Goal: Task Accomplishment & Management: Manage account settings

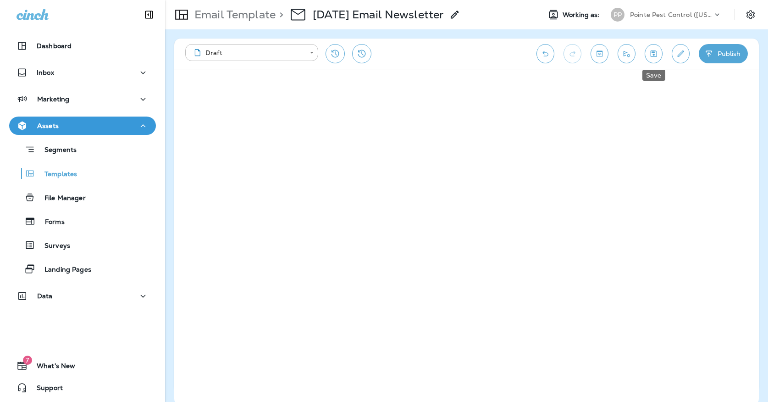
click at [657, 52] on icon "Save" at bounding box center [654, 53] width 10 height 9
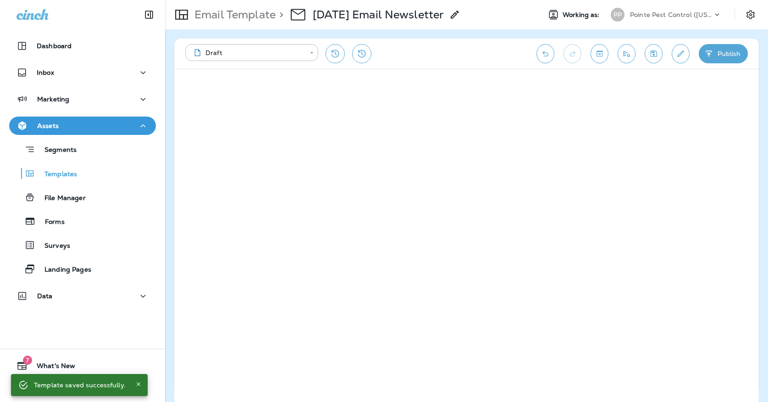
click at [659, 57] on button "Save" at bounding box center [654, 53] width 18 height 19
click at [659, 54] on button "Save" at bounding box center [654, 53] width 18 height 19
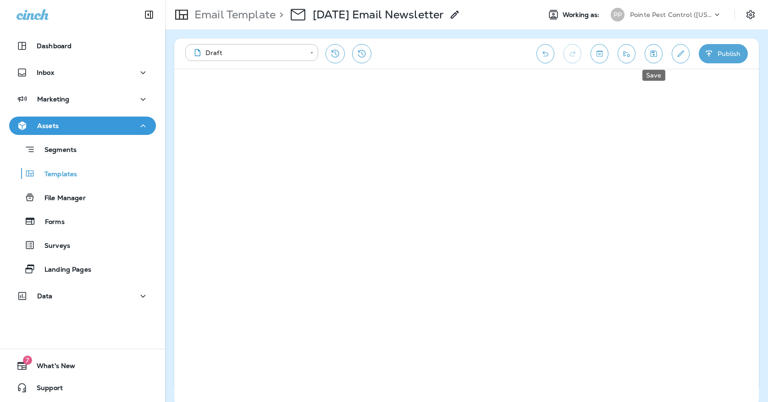
click at [652, 55] on icon "Save" at bounding box center [654, 53] width 10 height 9
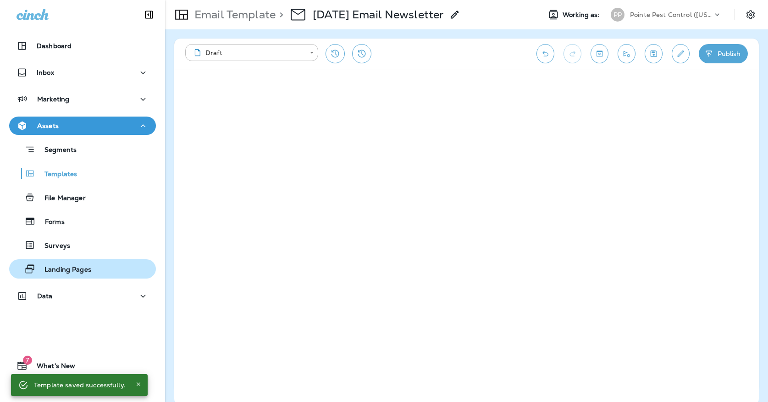
click at [55, 265] on p "Landing Pages" at bounding box center [63, 269] width 56 height 9
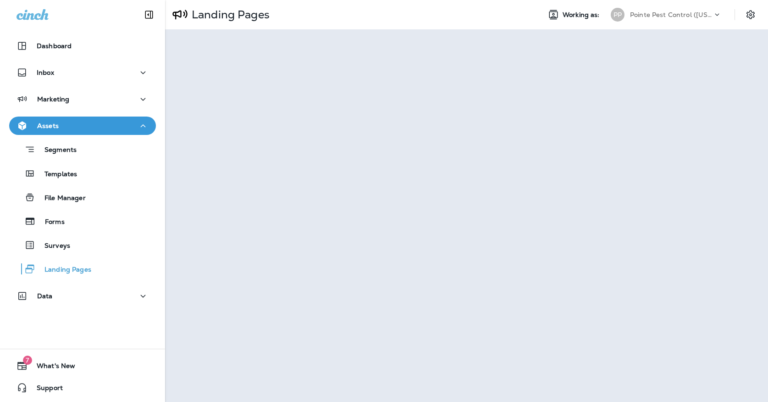
click at [694, 17] on p "Pointe Pest Control ([US_STATE])" at bounding box center [671, 14] width 83 height 7
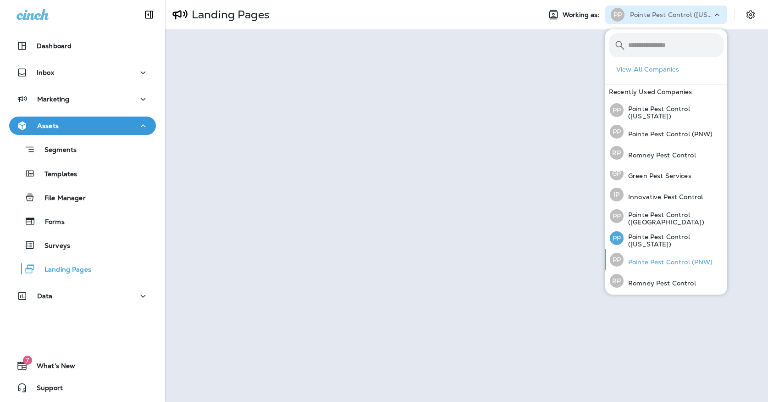
scroll to position [29, 0]
click at [668, 260] on p "Pointe Pest Control (PNW)" at bounding box center [668, 262] width 89 height 7
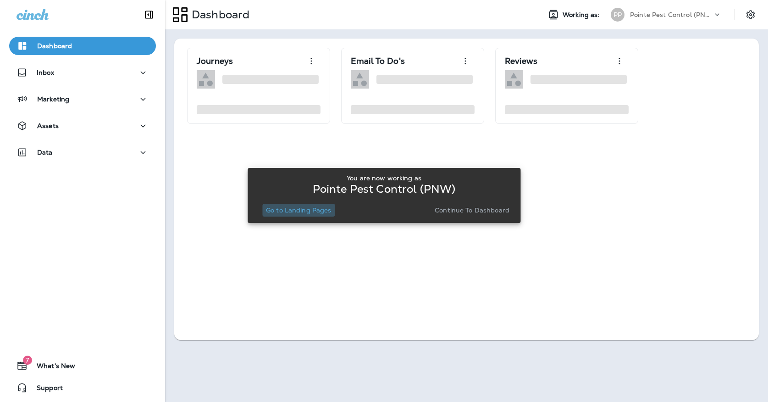
click at [298, 215] on button "Go to Landing Pages" at bounding box center [298, 210] width 73 height 13
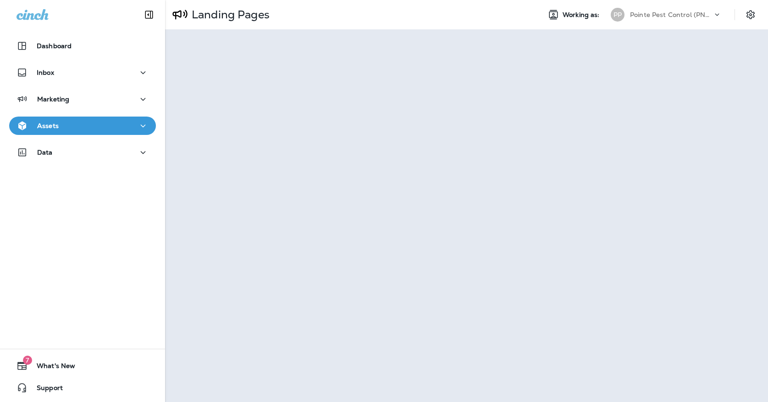
click at [622, 7] on div "PP Pointe Pest Control (PNW)" at bounding box center [666, 15] width 122 height 18
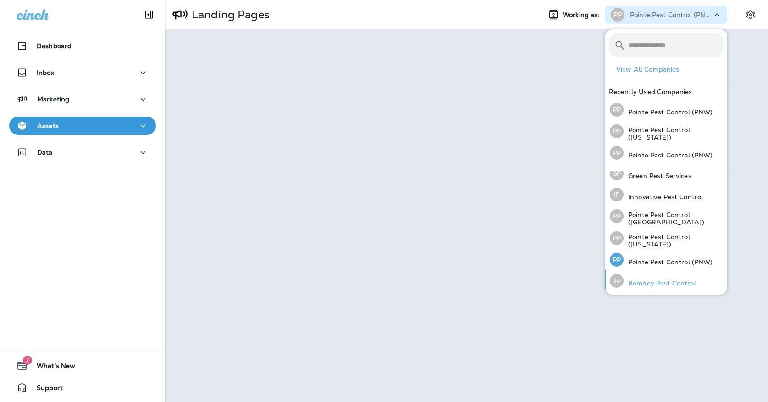
scroll to position [29, 0]
click at [654, 280] on p "Romney Pest Control" at bounding box center [660, 283] width 72 height 7
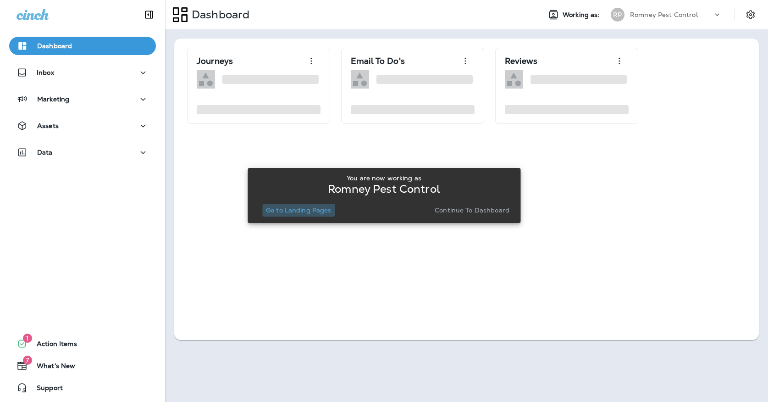
click at [308, 207] on p "Go to Landing Pages" at bounding box center [299, 209] width 66 height 7
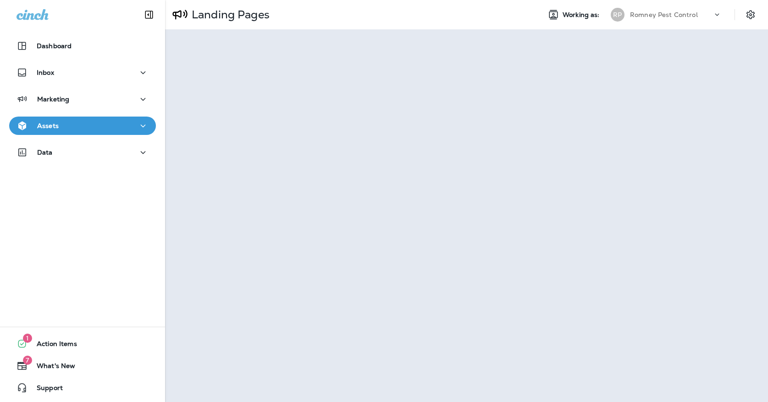
click at [640, 22] on div "[PERSON_NAME] Pest Control" at bounding box center [666, 15] width 122 height 18
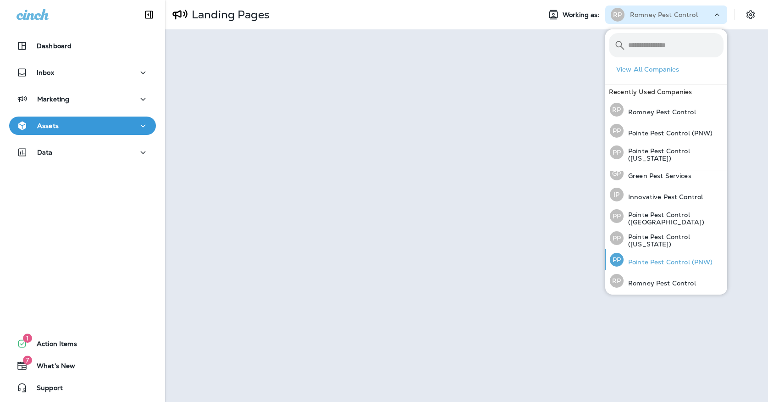
scroll to position [29, 0]
click at [638, 254] on div "PP Pointe Pest Control (PNW)" at bounding box center [661, 259] width 110 height 21
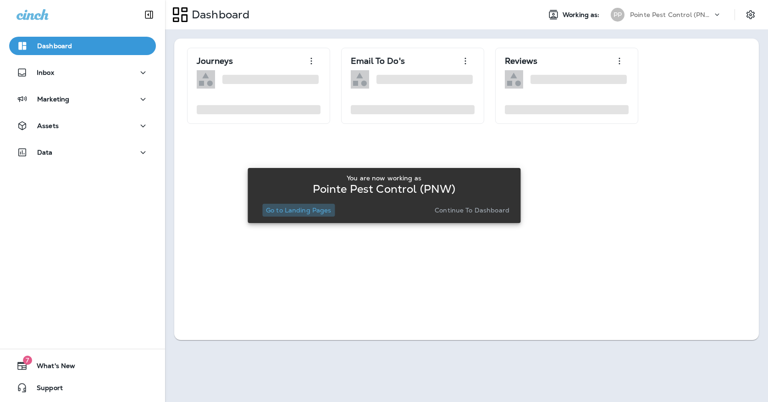
click at [323, 215] on button "Go to Landing Pages" at bounding box center [298, 210] width 73 height 13
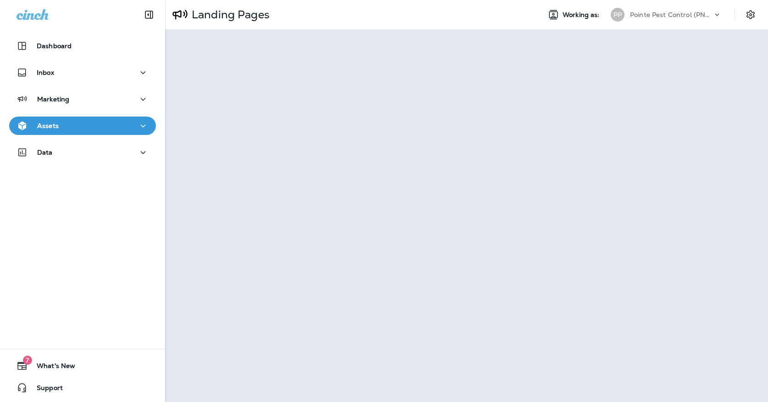
click at [631, 8] on div "Pointe Pest Control (PNW)" at bounding box center [671, 15] width 83 height 14
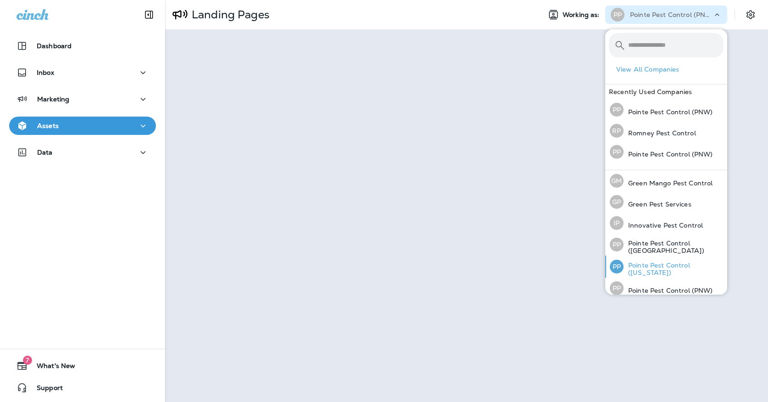
click at [642, 268] on p "Pointe Pest Control ([US_STATE])" at bounding box center [674, 268] width 100 height 15
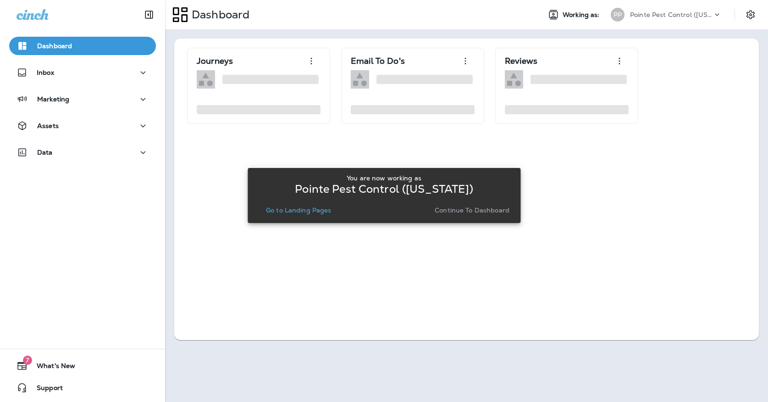
click at [318, 214] on p "Go to Landing Pages" at bounding box center [299, 209] width 66 height 7
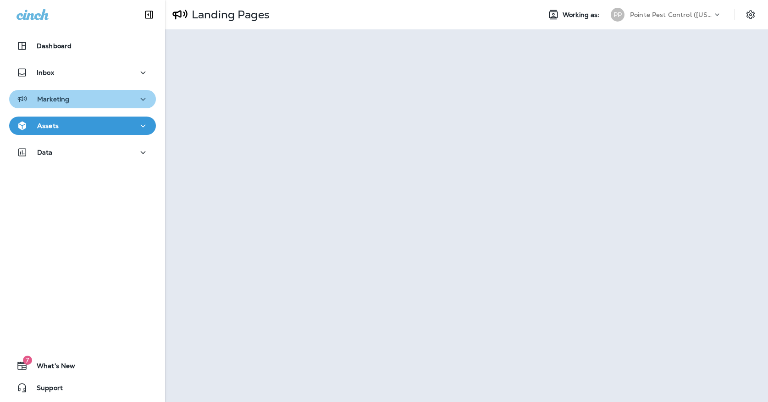
click at [123, 95] on div "Marketing" at bounding box center [83, 99] width 132 height 11
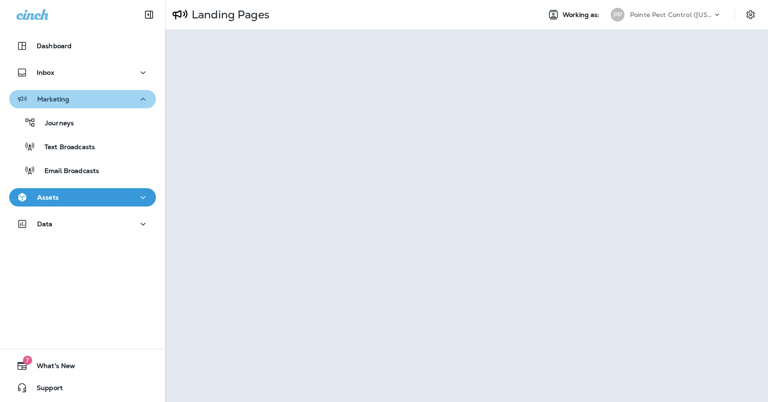
click at [123, 95] on div "Marketing" at bounding box center [83, 99] width 132 height 11
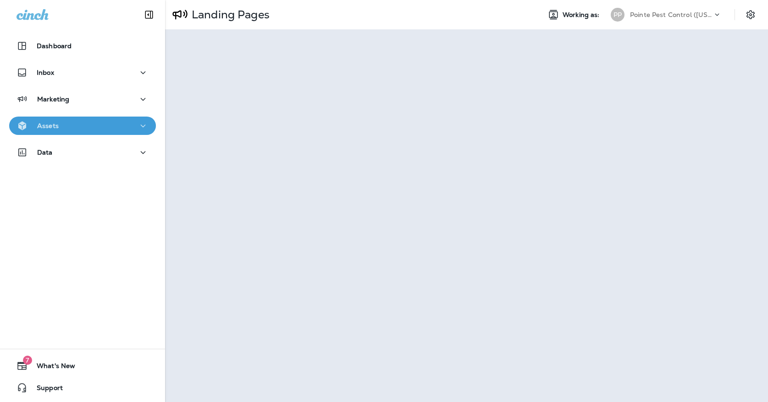
click at [123, 128] on div "Assets" at bounding box center [83, 125] width 132 height 11
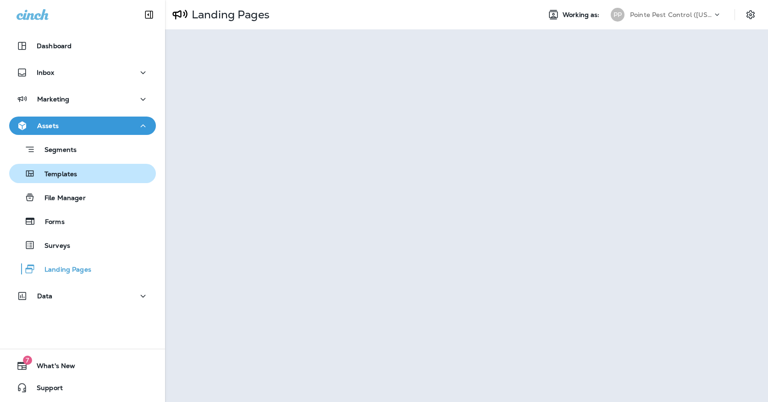
click at [113, 174] on div "Templates" at bounding box center [82, 173] width 139 height 14
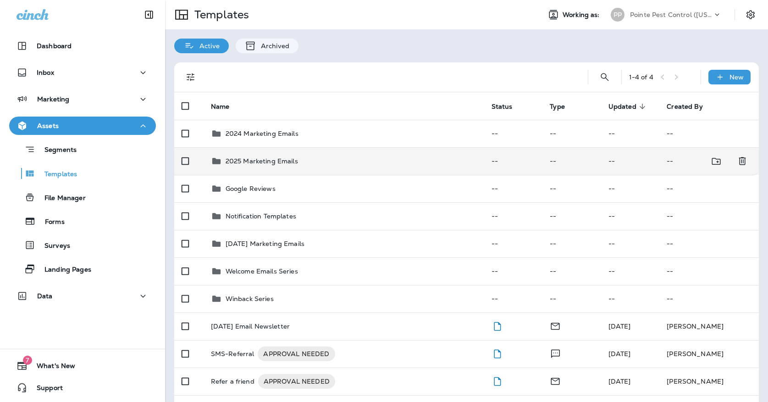
click at [250, 157] on p "2025 Marketing Emails" at bounding box center [262, 160] width 72 height 7
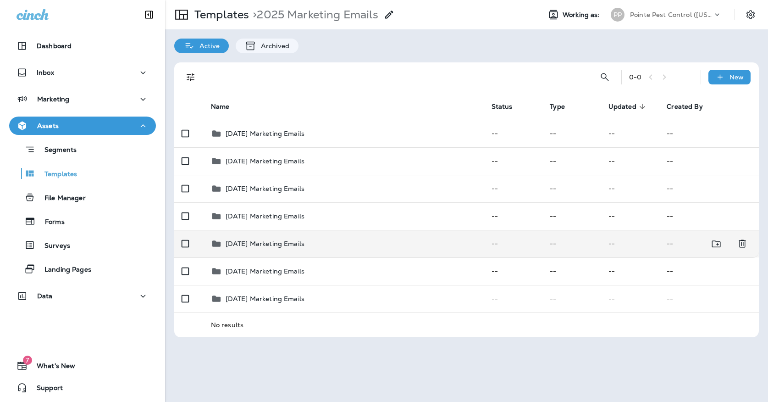
click at [236, 238] on div "[DATE] Marketing Emails" at bounding box center [265, 243] width 79 height 11
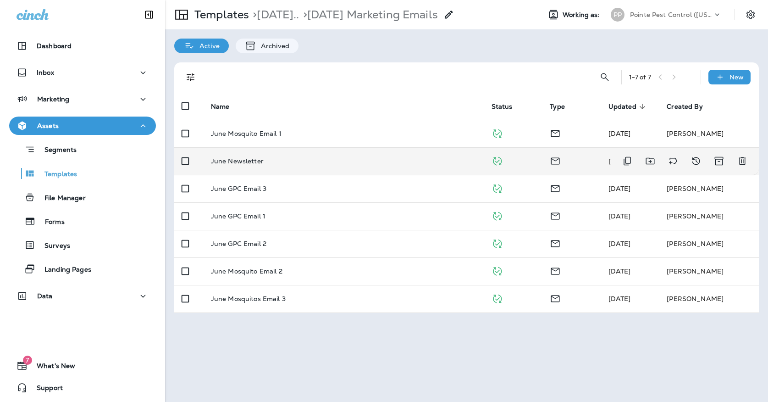
click at [302, 157] on div "June Newsletter" at bounding box center [344, 160] width 266 height 7
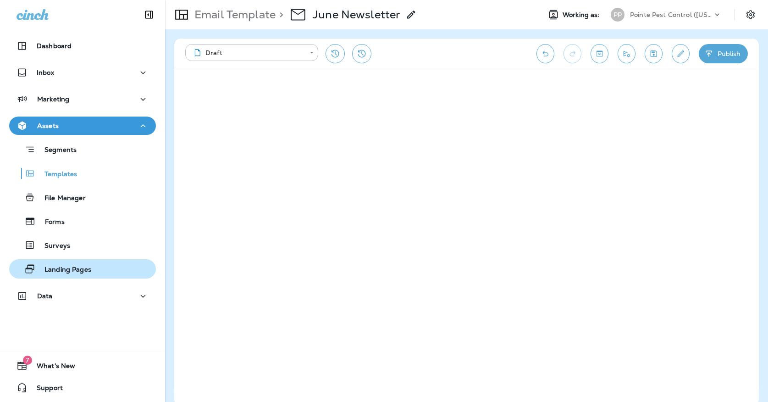
click at [83, 263] on div "Landing Pages" at bounding box center [52, 269] width 78 height 14
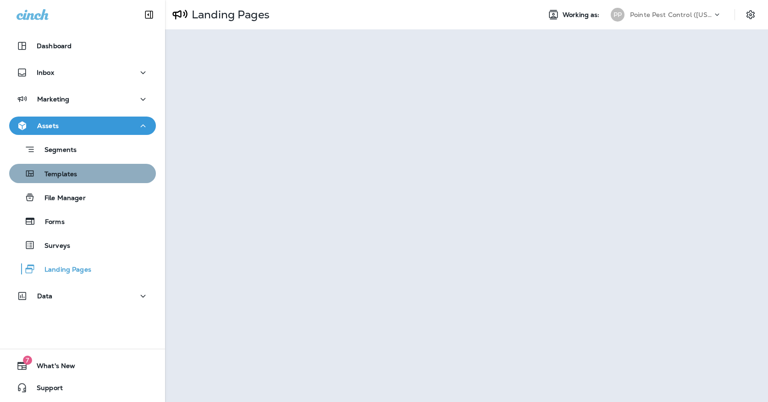
click at [135, 171] on div "Templates" at bounding box center [82, 173] width 139 height 14
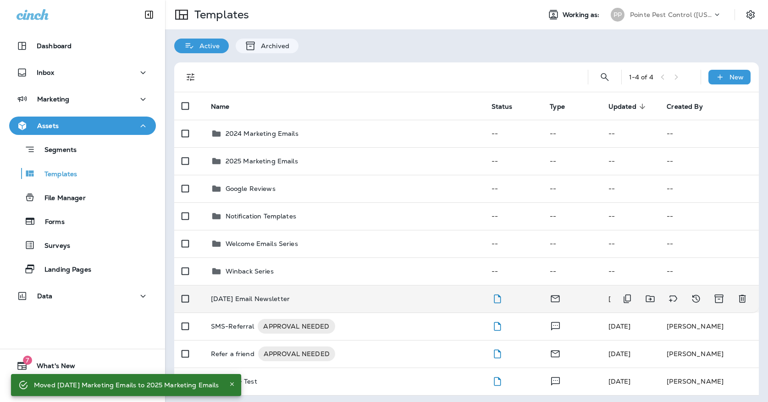
click at [281, 295] on p "[DATE] Email Newsletter" at bounding box center [250, 298] width 79 height 7
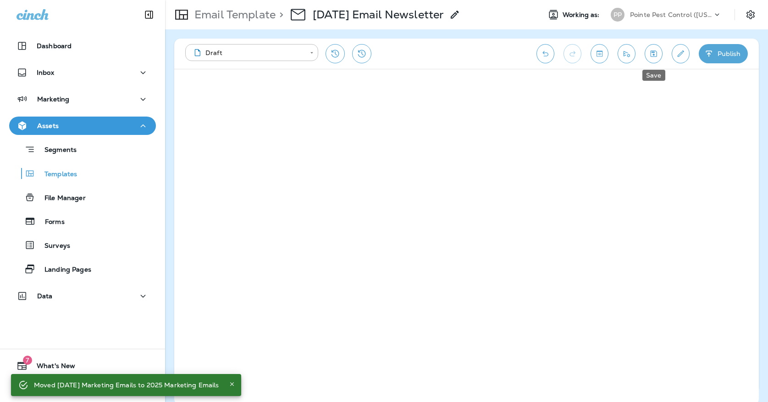
click at [657, 58] on button "Save" at bounding box center [654, 53] width 18 height 19
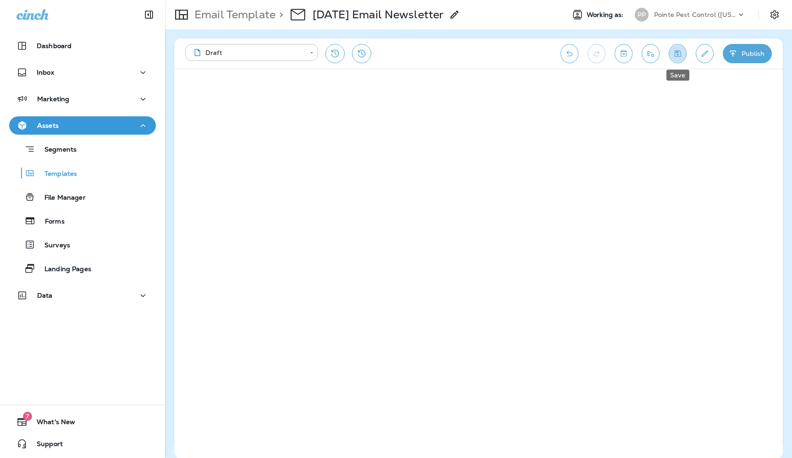
click at [680, 50] on icon "Save" at bounding box center [678, 53] width 10 height 9
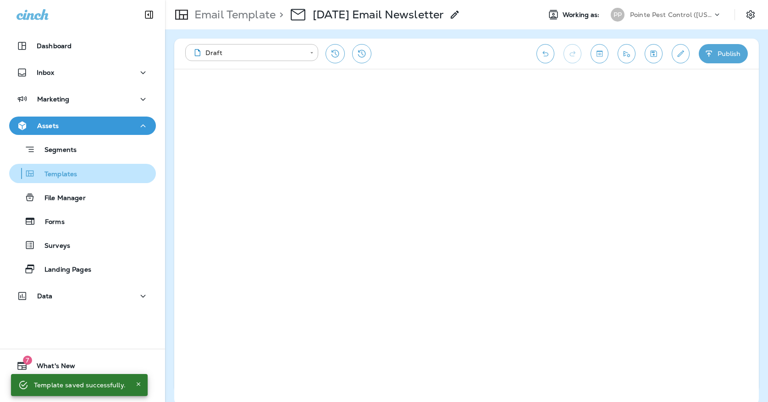
click at [85, 177] on div "Templates" at bounding box center [82, 173] width 139 height 14
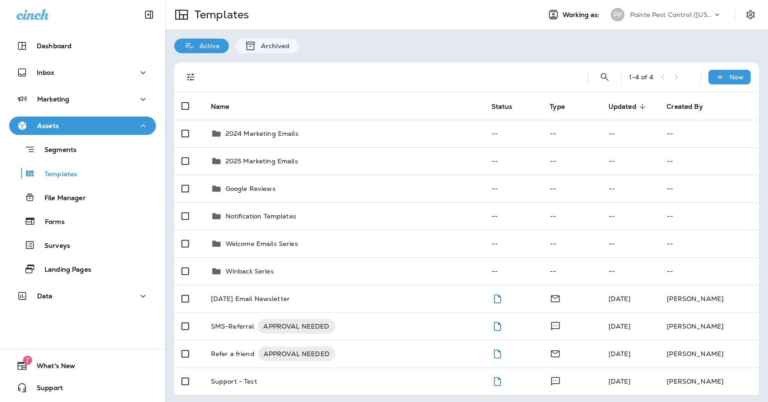
click at [624, 13] on div "PP" at bounding box center [618, 15] width 14 height 14
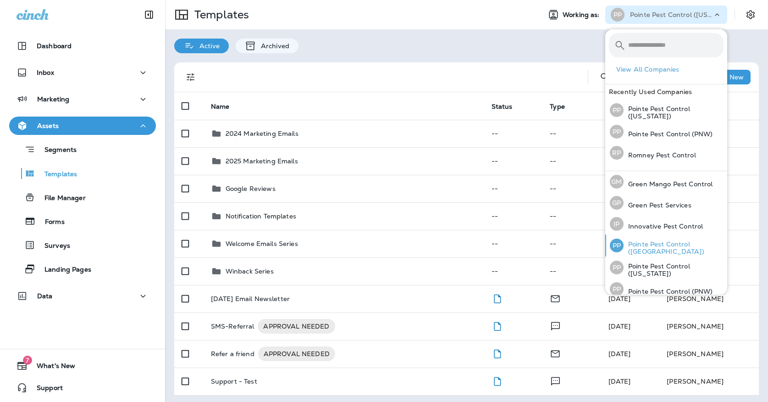
click at [646, 241] on div "PP Pointe Pest Control ([GEOGRAPHIC_DATA])" at bounding box center [666, 245] width 121 height 22
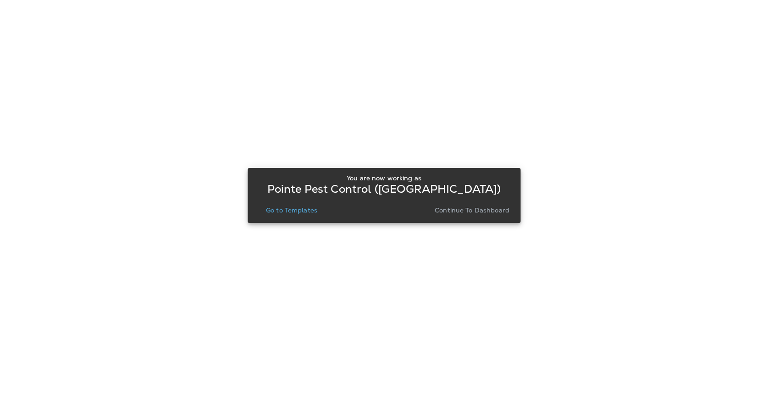
click at [304, 212] on p "Go to Templates" at bounding box center [291, 209] width 51 height 7
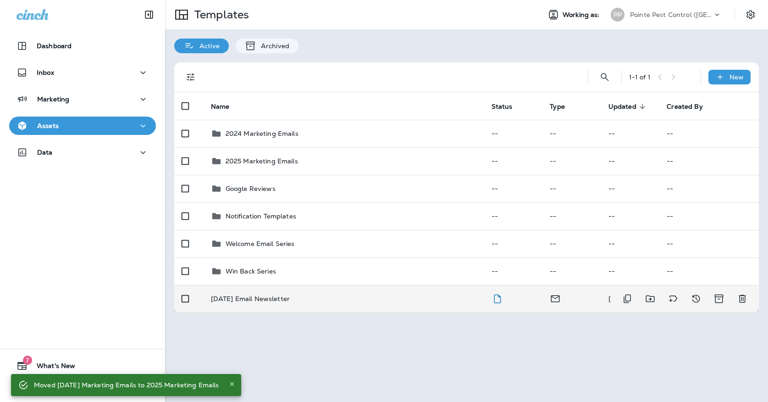
click at [287, 299] on td "[DATE] Email Newsletter" at bounding box center [344, 299] width 281 height 28
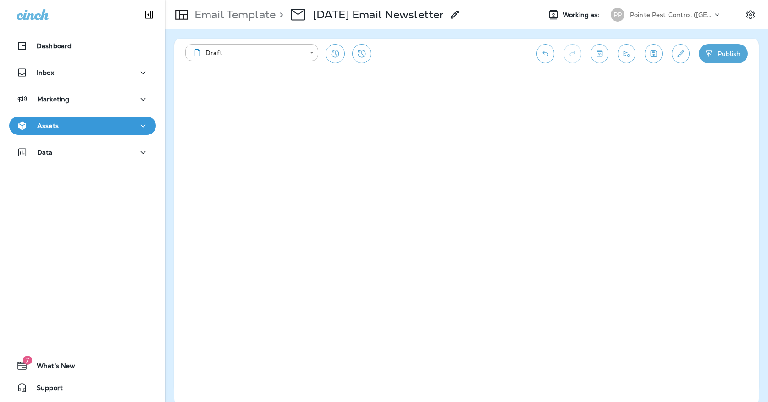
click at [656, 52] on icon "Save" at bounding box center [654, 53] width 10 height 9
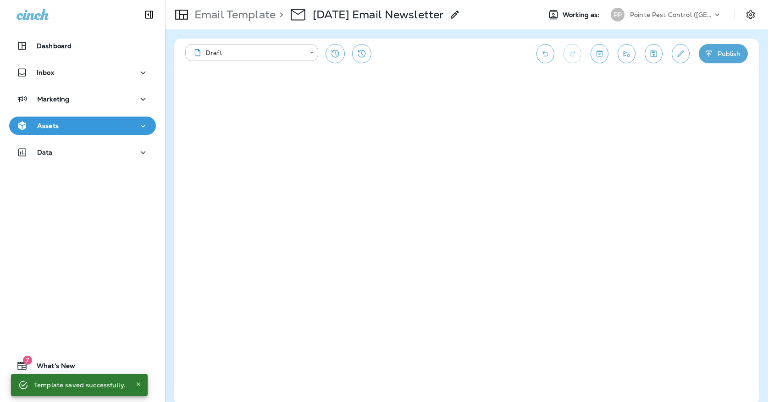
click at [659, 58] on button "Save" at bounding box center [654, 53] width 18 height 19
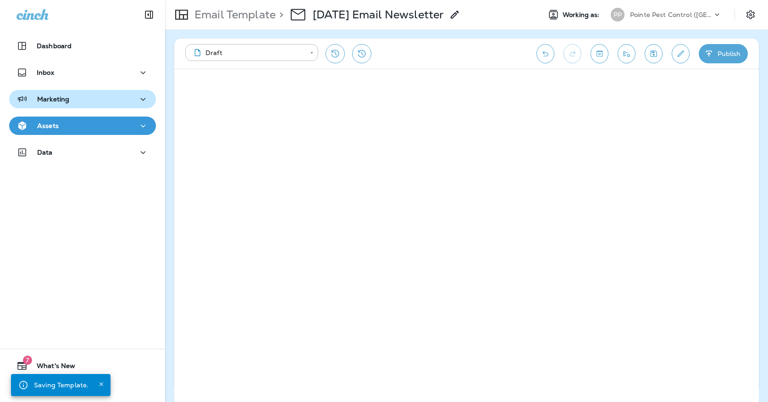
click at [36, 98] on div "Marketing" at bounding box center [43, 99] width 53 height 11
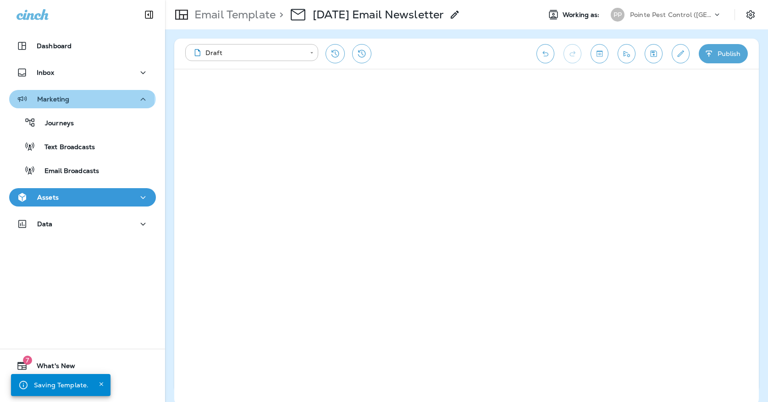
click at [36, 98] on div "Marketing" at bounding box center [43, 99] width 53 height 11
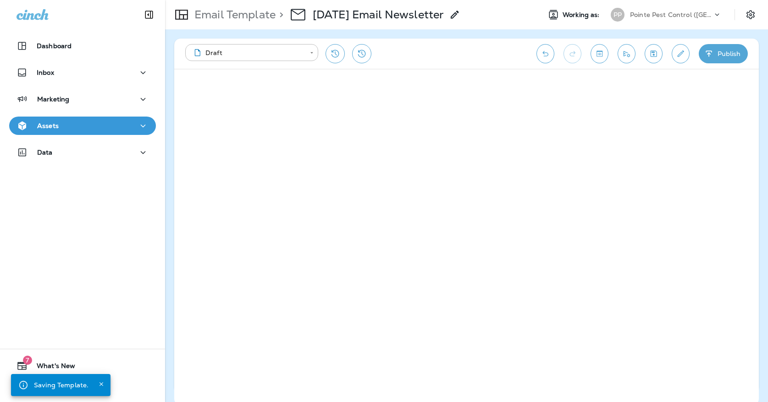
click at [44, 126] on p "Assets" at bounding box center [48, 125] width 22 height 7
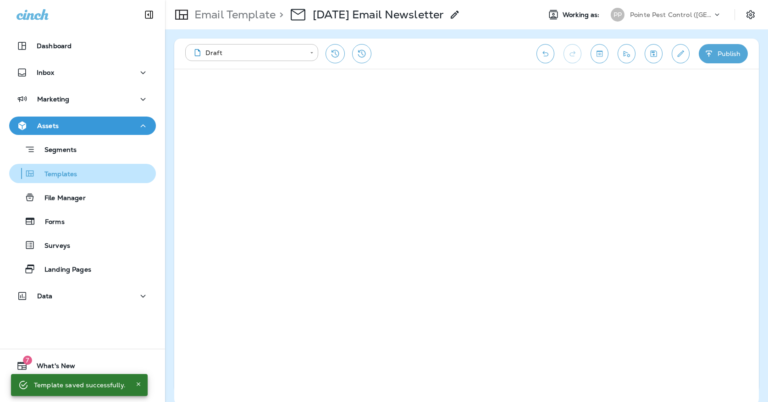
click at [75, 171] on p "Templates" at bounding box center [56, 174] width 42 height 9
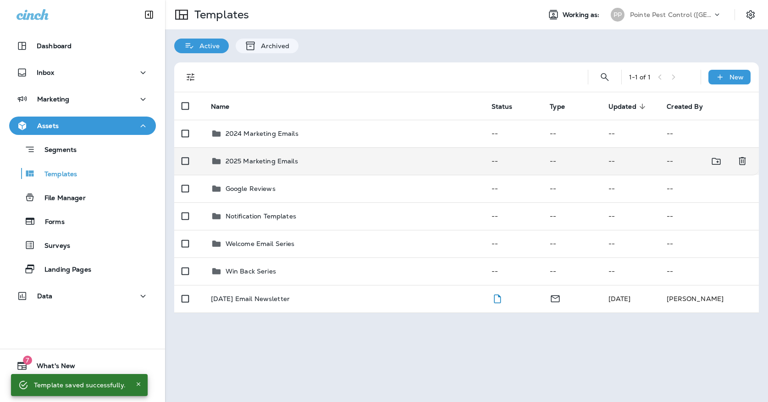
click at [257, 157] on p "2025 Marketing Emails" at bounding box center [262, 160] width 72 height 7
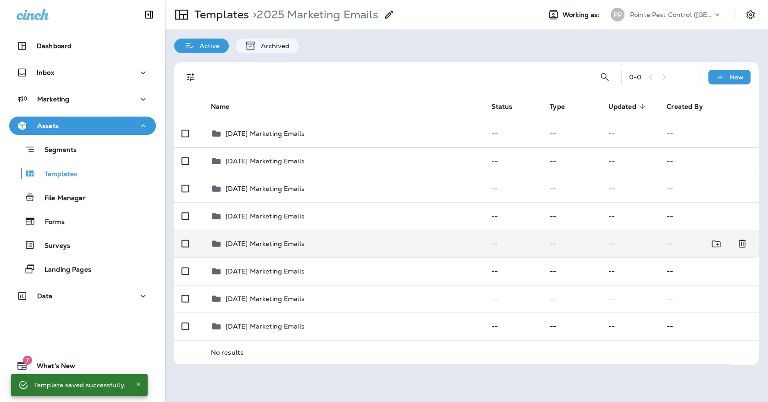
click at [260, 240] on p "[DATE] Marketing Emails" at bounding box center [265, 243] width 79 height 7
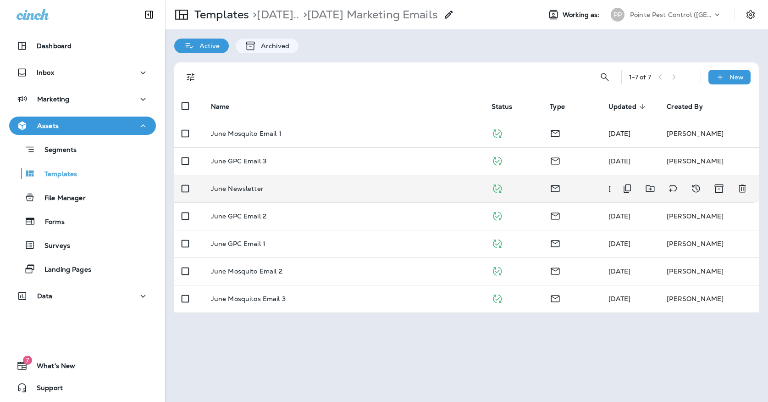
click at [277, 185] on div "June Newsletter" at bounding box center [344, 188] width 266 height 7
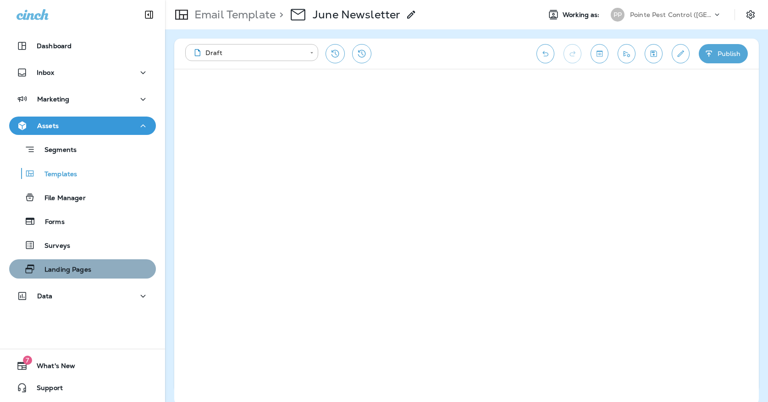
click at [120, 269] on div "Landing Pages" at bounding box center [82, 269] width 139 height 14
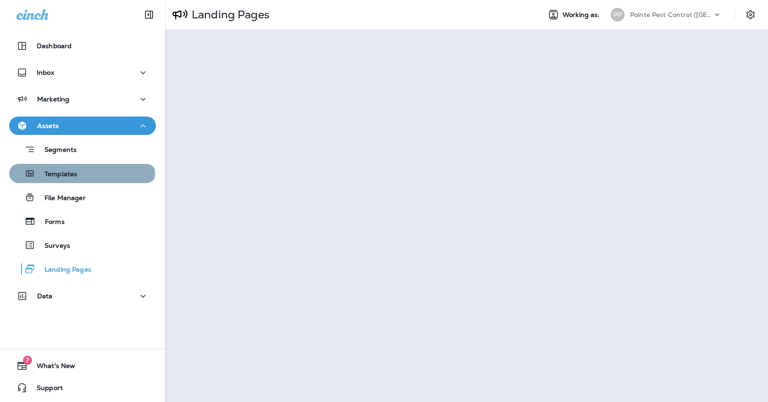
click at [39, 173] on p "Templates" at bounding box center [56, 174] width 42 height 9
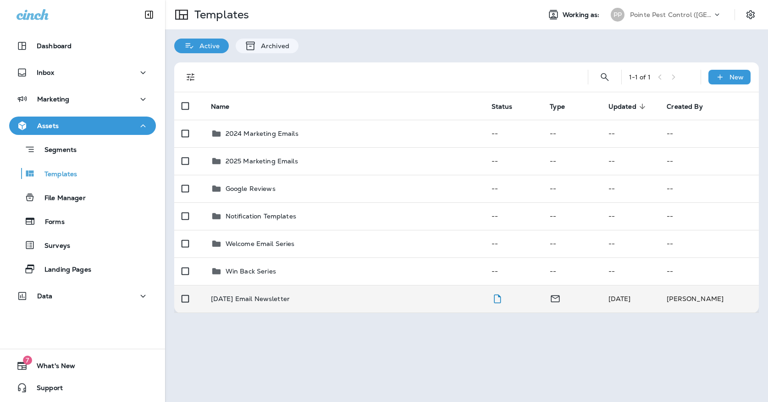
click at [265, 300] on td "[DATE] Email Newsletter" at bounding box center [344, 299] width 281 height 28
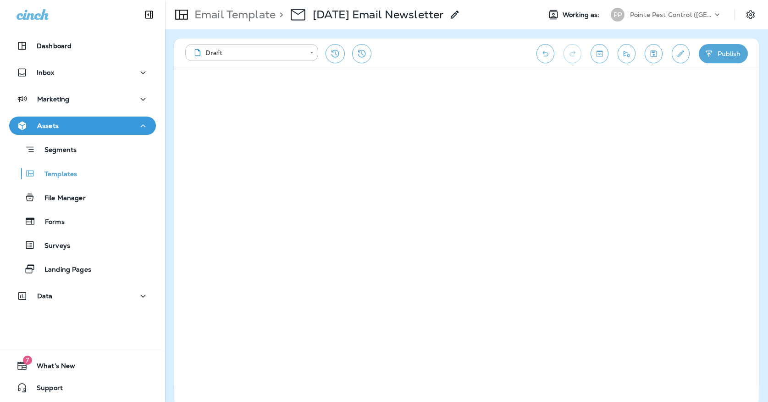
click at [652, 49] on icon "Save" at bounding box center [654, 53] width 10 height 9
click at [650, 56] on icon "Save" at bounding box center [654, 53] width 10 height 9
click at [626, 9] on div "PP" at bounding box center [617, 15] width 25 height 14
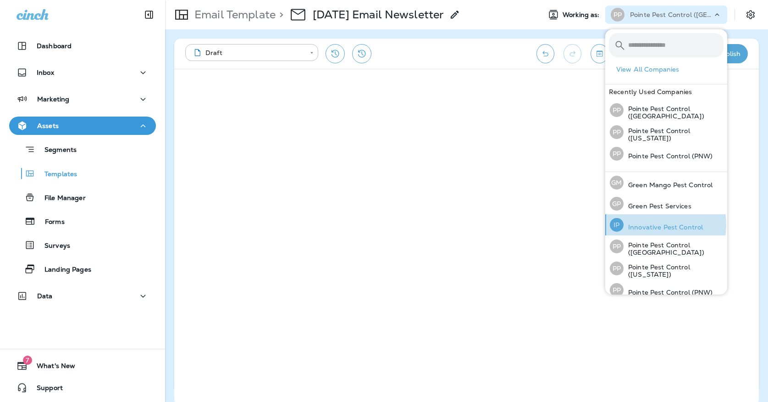
click at [652, 224] on p "Innovative Pest Control" at bounding box center [663, 226] width 79 height 7
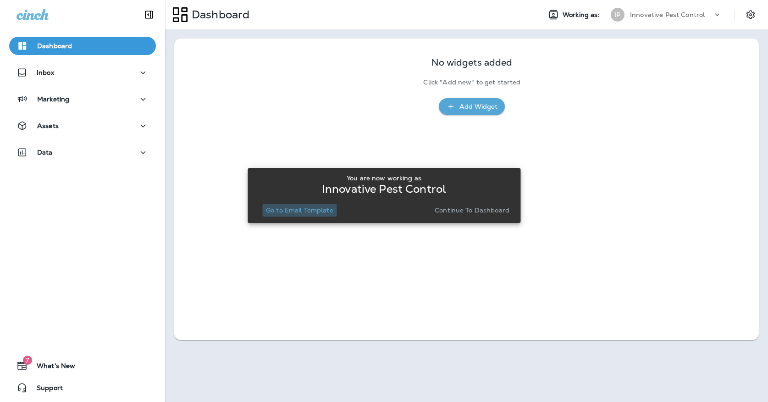
click at [307, 215] on button "Go to Email Template" at bounding box center [299, 210] width 75 height 13
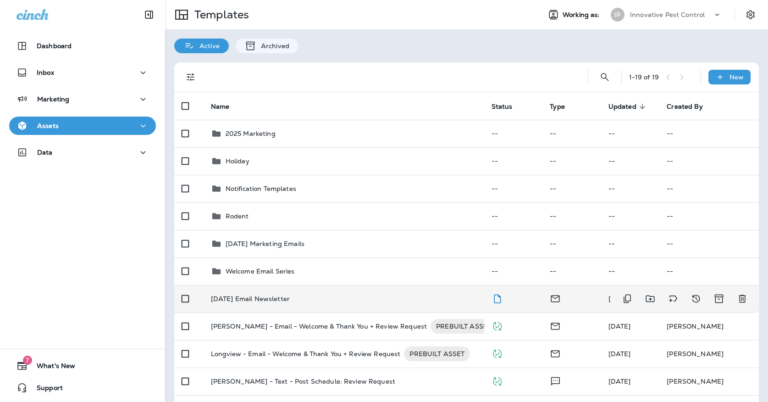
click at [282, 295] on p "[DATE] Email Newsletter" at bounding box center [250, 298] width 79 height 7
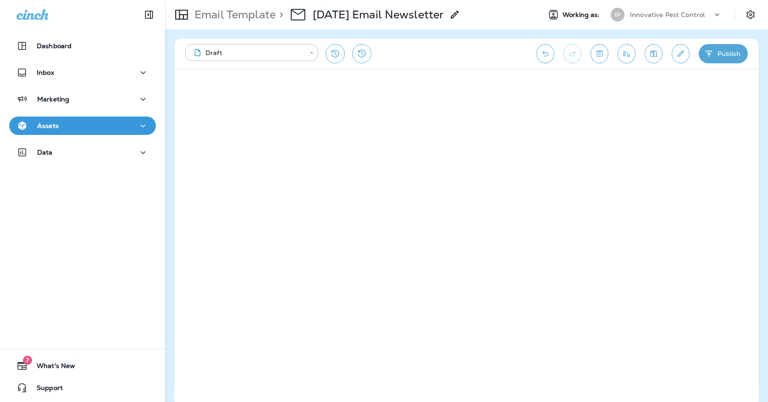
click at [658, 53] on button "Save" at bounding box center [654, 53] width 18 height 19
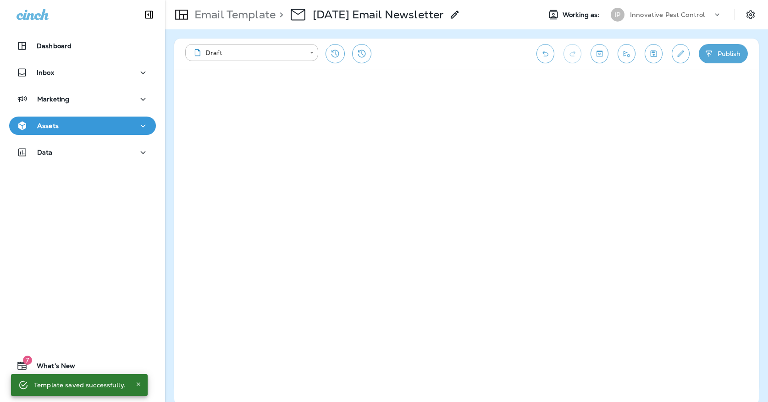
click at [656, 52] on icon "Save" at bounding box center [654, 53] width 10 height 9
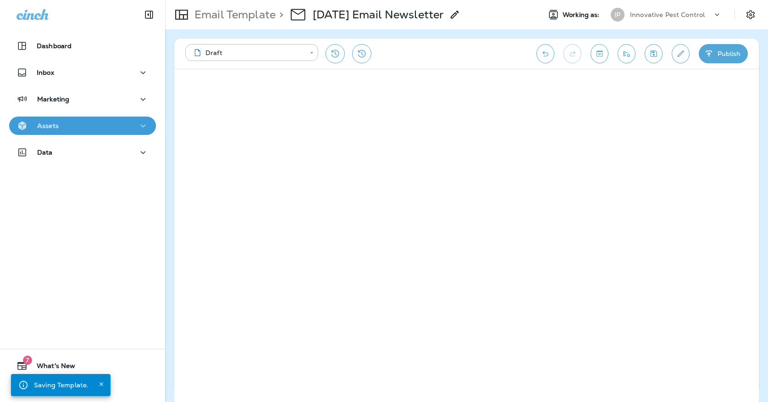
click at [50, 125] on p "Assets" at bounding box center [48, 125] width 22 height 7
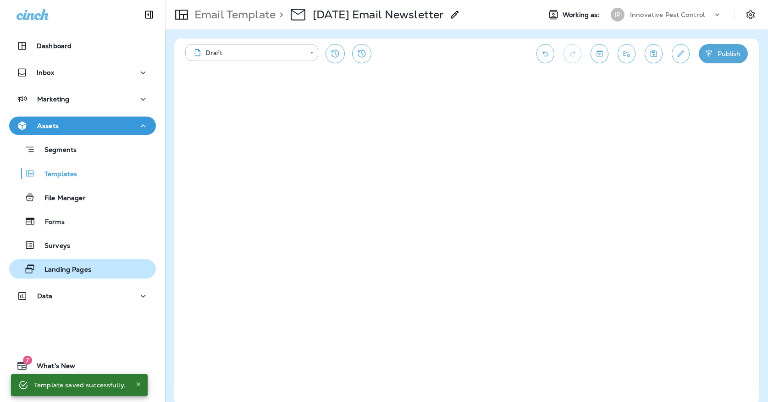
click at [67, 265] on p "Landing Pages" at bounding box center [63, 269] width 56 height 9
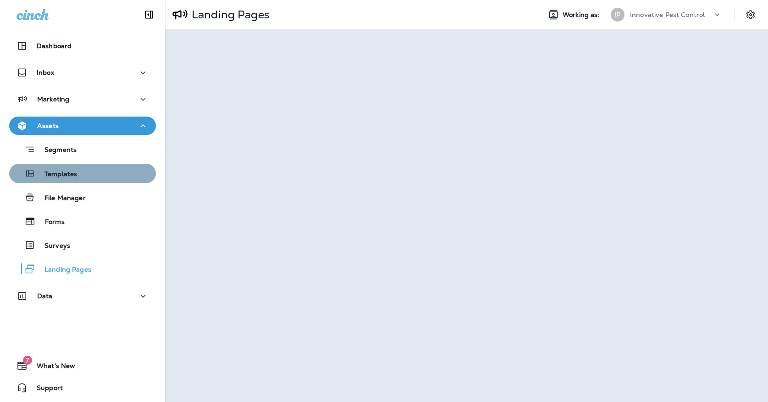
click at [89, 181] on button "Templates" at bounding box center [82, 173] width 147 height 19
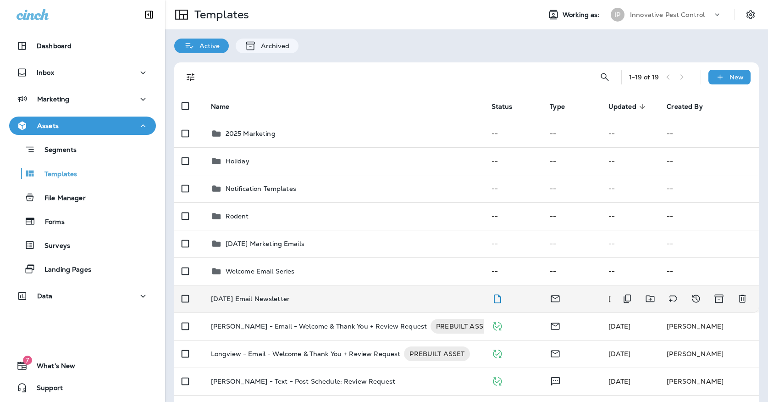
click at [242, 296] on td "[DATE] Email Newsletter" at bounding box center [344, 299] width 281 height 28
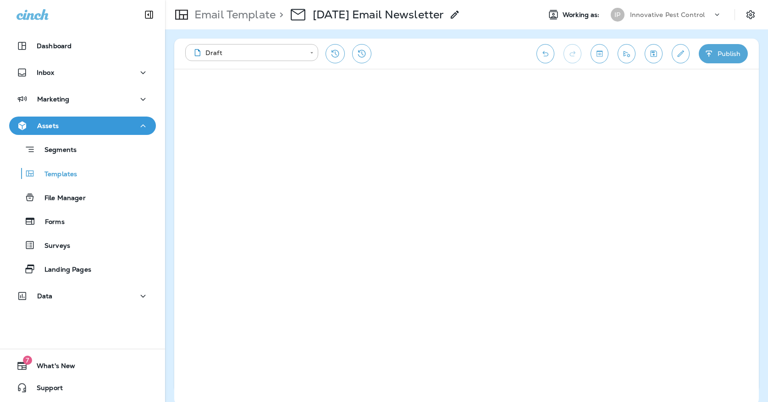
click at [644, 51] on div "**********" at bounding box center [466, 54] width 585 height 30
click at [656, 54] on icon "Save" at bounding box center [654, 53] width 10 height 9
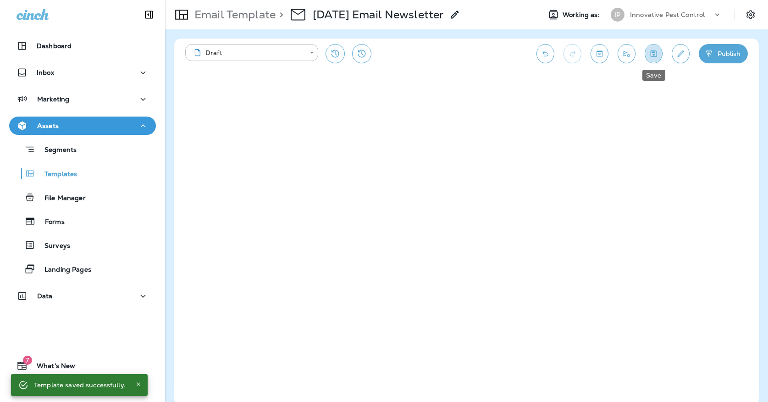
click at [650, 56] on icon "Save" at bounding box center [654, 53] width 10 height 9
click at [635, 19] on div "Innovative Pest Control" at bounding box center [671, 15] width 83 height 14
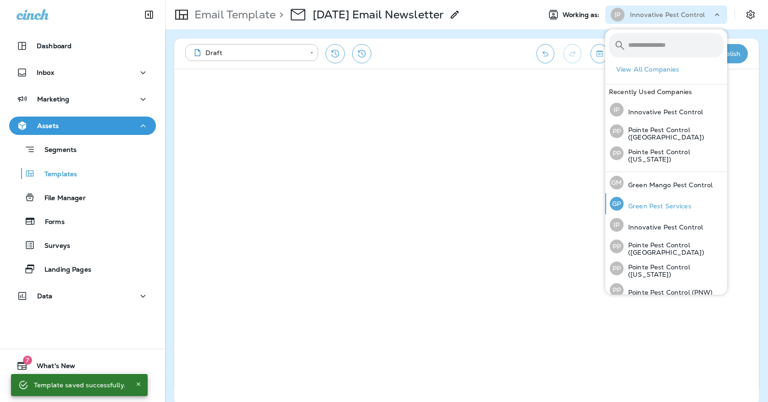
click at [665, 200] on div "[PERSON_NAME] Pest Services" at bounding box center [650, 203] width 89 height 21
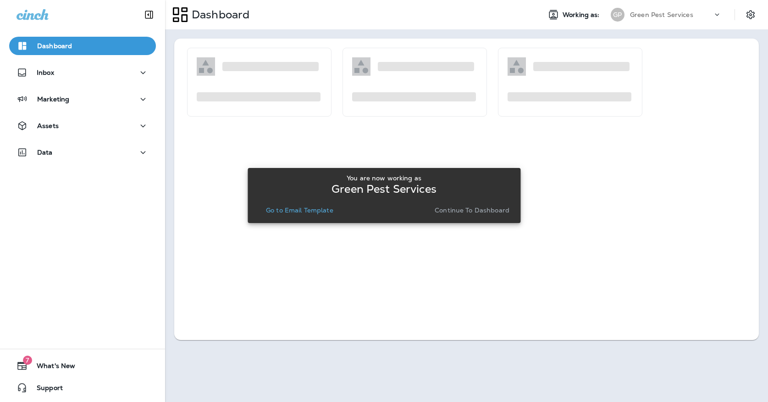
click at [282, 214] on p "Go to Email Template" at bounding box center [299, 209] width 67 height 7
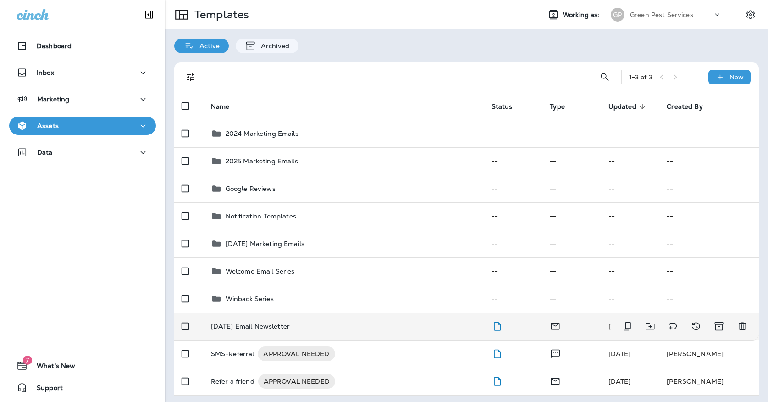
click at [276, 322] on p "[DATE] Email Newsletter" at bounding box center [250, 325] width 79 height 7
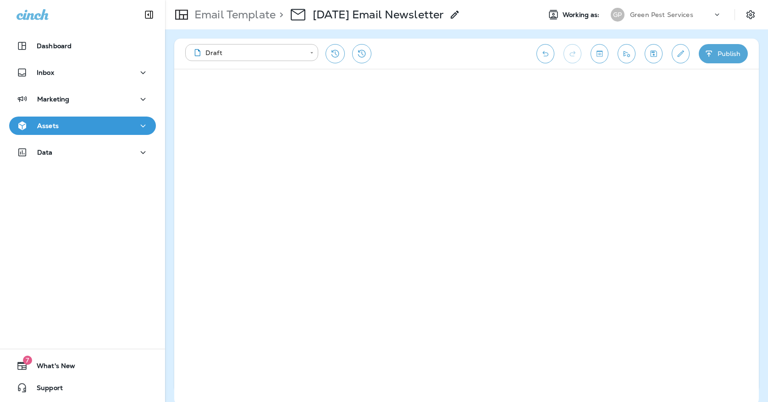
click at [657, 61] on button "Save" at bounding box center [654, 53] width 18 height 19
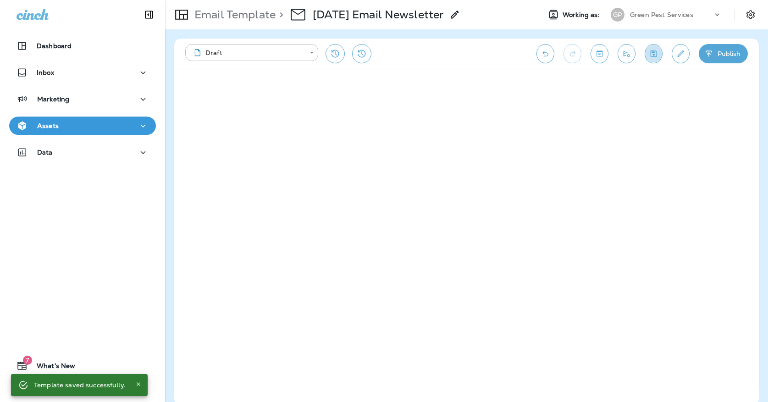
click at [654, 56] on icon "Save" at bounding box center [654, 53] width 10 height 9
click at [652, 55] on icon "Save" at bounding box center [654, 53] width 10 height 9
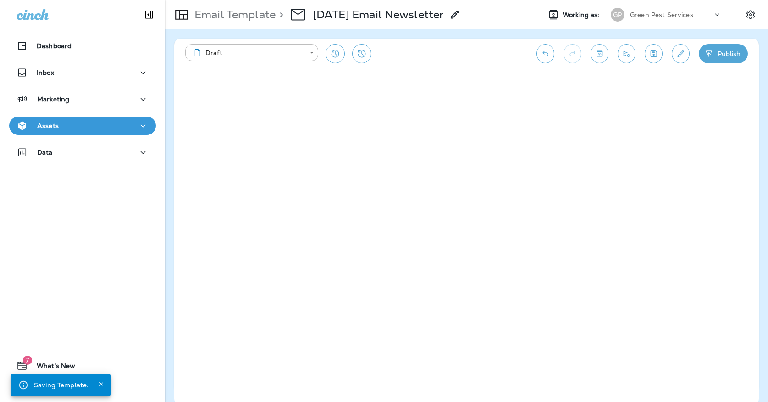
click at [121, 123] on div "Assets" at bounding box center [83, 125] width 132 height 11
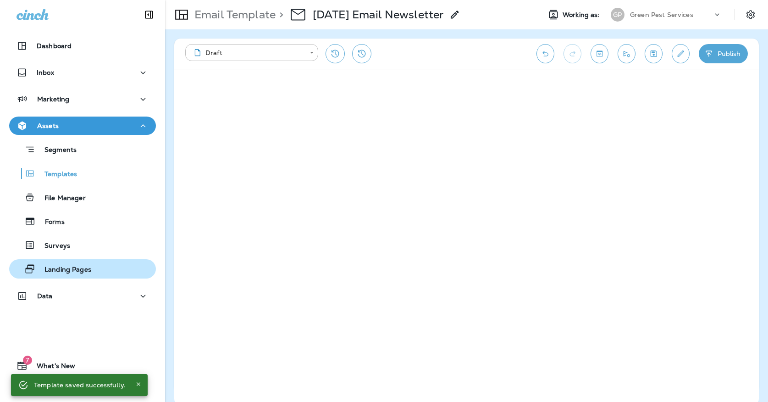
click at [91, 265] on p "Landing Pages" at bounding box center [63, 269] width 56 height 9
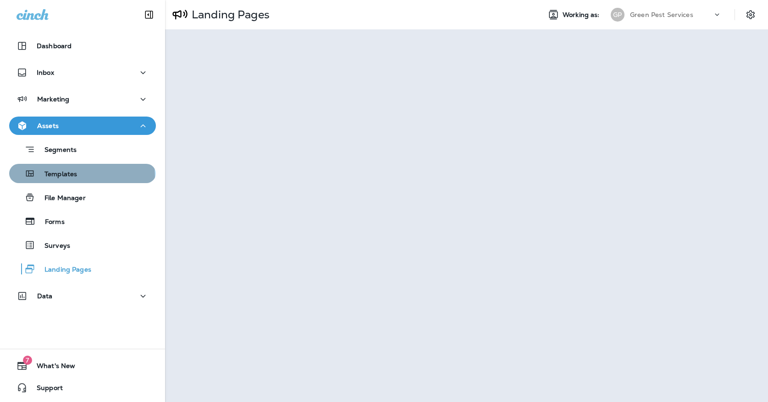
click at [66, 176] on p "Templates" at bounding box center [56, 174] width 42 height 9
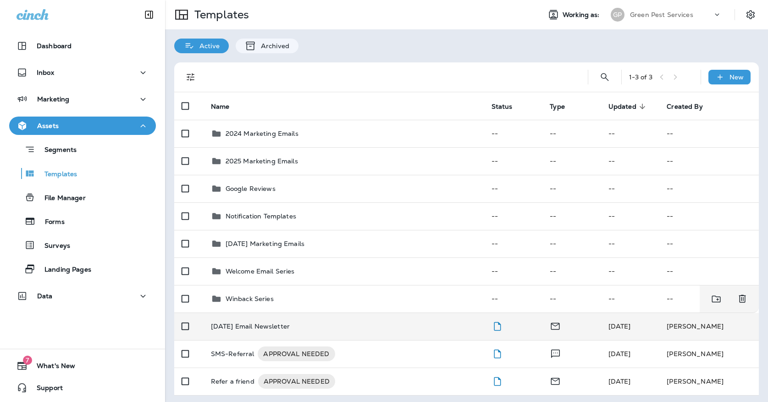
click at [302, 312] on td "[DATE] Email Newsletter" at bounding box center [344, 326] width 281 height 28
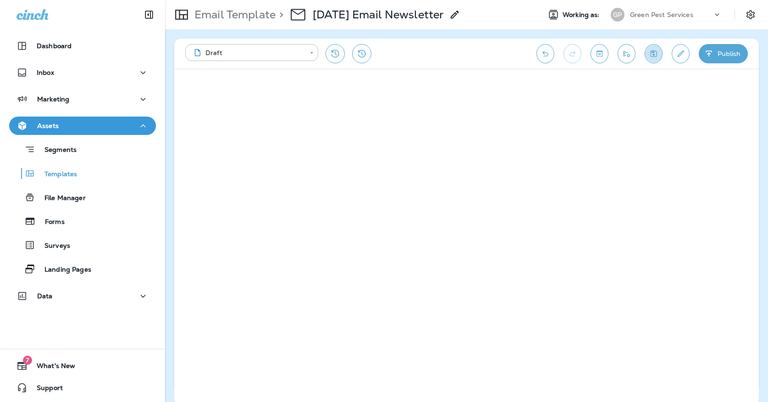
click at [653, 55] on icon "Save" at bounding box center [654, 53] width 6 height 6
